Goal: Complete application form

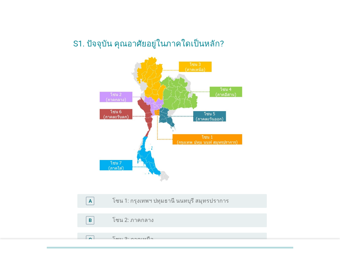
scroll to position [156, 0]
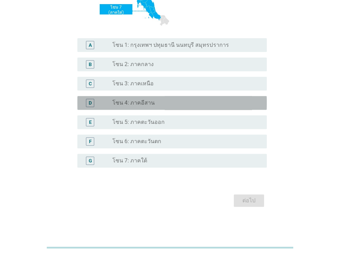
click at [221, 99] on div "radio_button_unchecked โซน 4: ภาคอีสาน" at bounding box center [183, 102] width 143 height 7
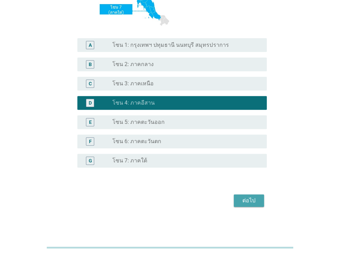
click at [247, 198] on div "ต่อไป" at bounding box center [248, 200] width 19 height 8
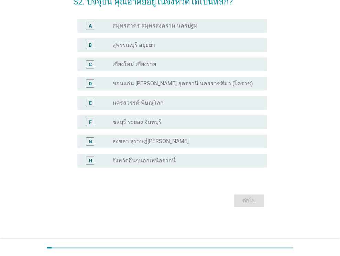
scroll to position [0, 0]
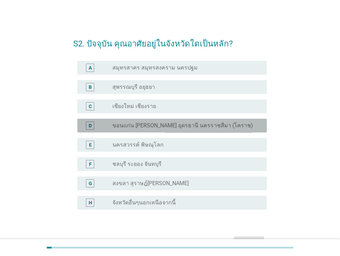
click at [228, 125] on label "ขอนแก่น [PERSON_NAME] อุดรธานี นครราชสีมา (โคราช)" at bounding box center [182, 125] width 140 height 7
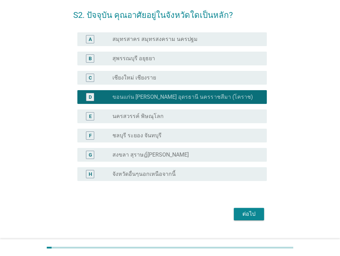
scroll to position [30, 0]
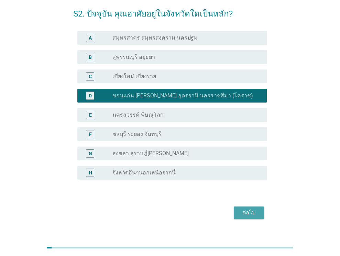
click at [251, 211] on div "ต่อไป" at bounding box center [248, 212] width 19 height 8
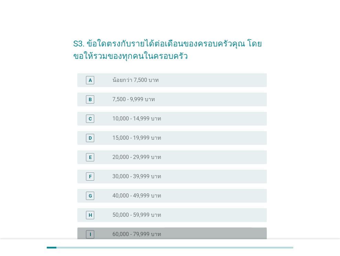
click at [234, 231] on div "radio_button_unchecked 60,000 - 79,999 บาท" at bounding box center [183, 234] width 143 height 7
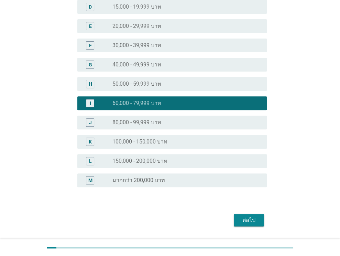
scroll to position [134, 0]
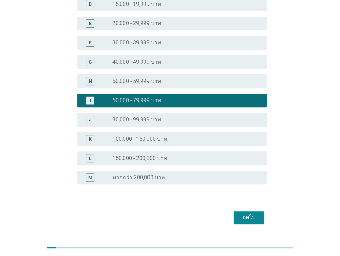
click at [247, 212] on button "ต่อไป" at bounding box center [249, 217] width 30 height 12
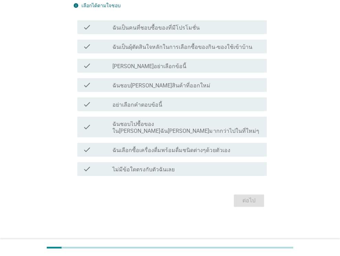
scroll to position [0, 0]
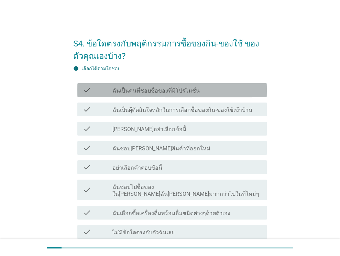
click at [226, 86] on div "check_box_outline_blank ฉันเป็นคนที่ชอบซื้อของที่มีโปรโมชั่น" at bounding box center [186, 90] width 149 height 8
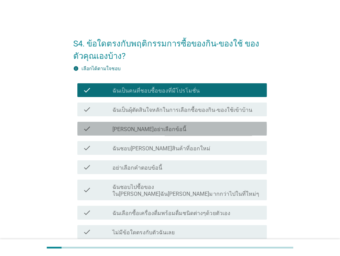
click at [218, 127] on div "check_box_outline_blank [PERSON_NAME]อย่าเลือกข้อนี้" at bounding box center [186, 128] width 149 height 8
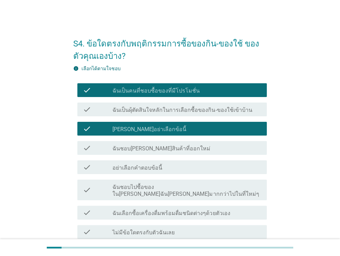
click at [215, 151] on div "check_box_outline_blank ฉันชอบ[PERSON_NAME]สินค้าที่ออกใหม่" at bounding box center [186, 148] width 149 height 8
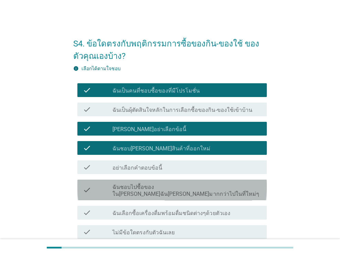
click at [214, 191] on div "check check_box_outline_blank ฉันชอบไปซื้อของใน[PERSON_NAME]ฉัน[PERSON_NAME]มาก…" at bounding box center [171, 190] width 189 height 21
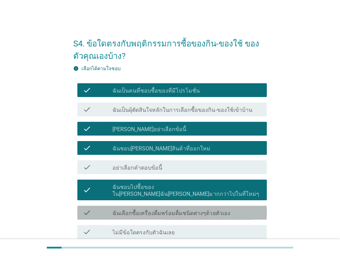
click at [208, 210] on label "ฉันเลือกซื้อเครื่องดื่มพร้อมดื่มชนิดต่างๆด้วยตัวเอง" at bounding box center [171, 213] width 118 height 7
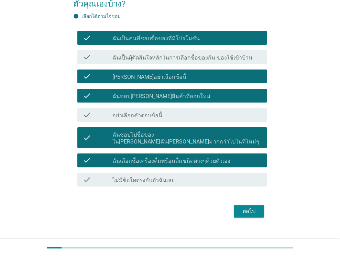
scroll to position [56, 0]
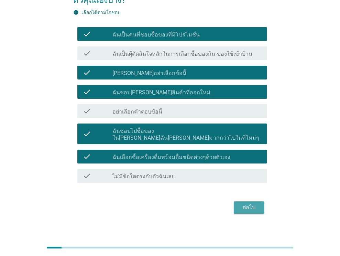
click at [245, 203] on div "ต่อไป" at bounding box center [248, 207] width 19 height 8
